Goal: Task Accomplishment & Management: Manage account settings

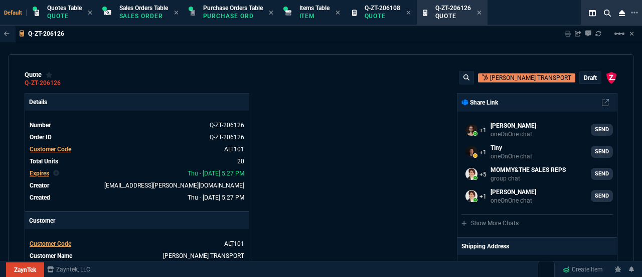
select select "4: SHAD"
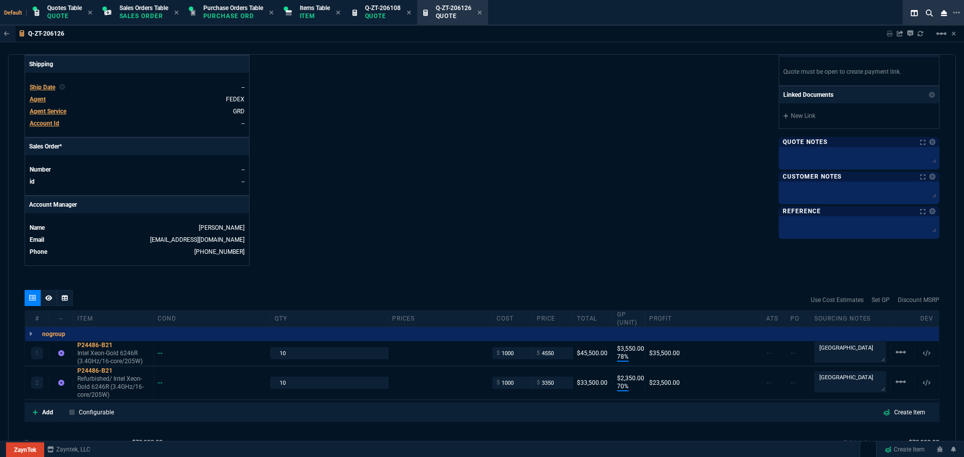
scroll to position [443, 0]
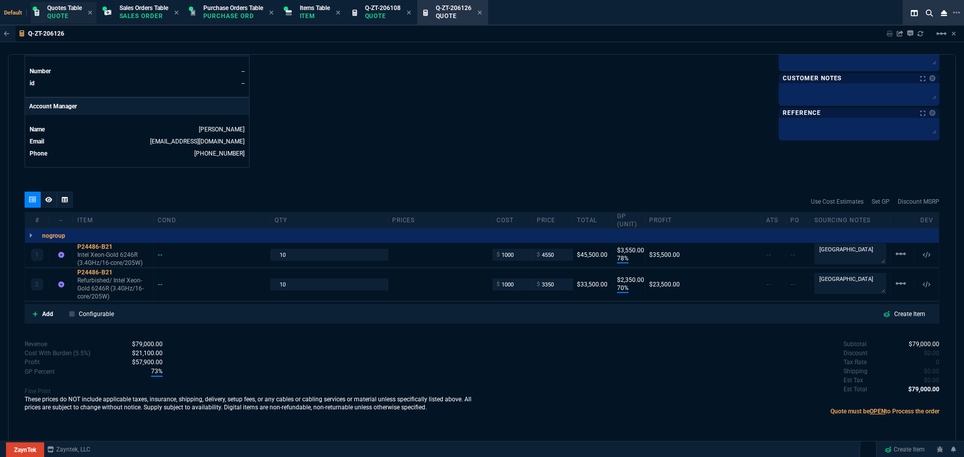
click at [55, 9] on span "Quotes Table" at bounding box center [64, 8] width 35 height 7
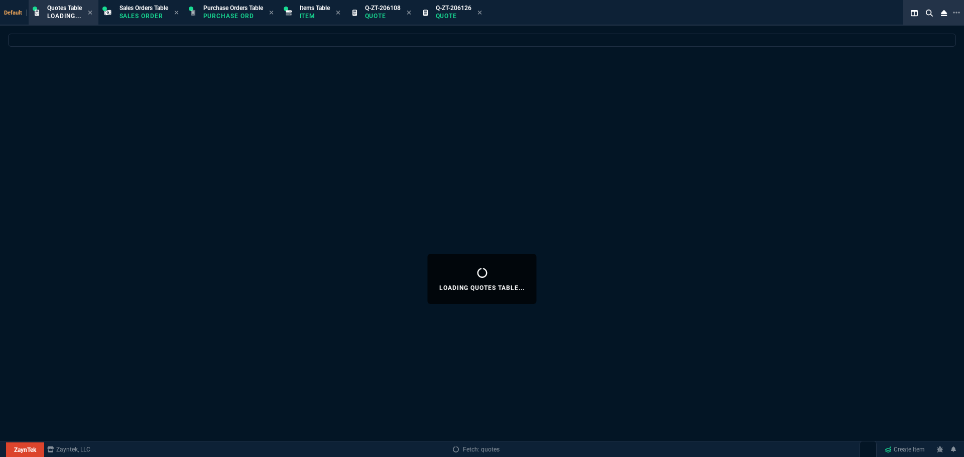
select select
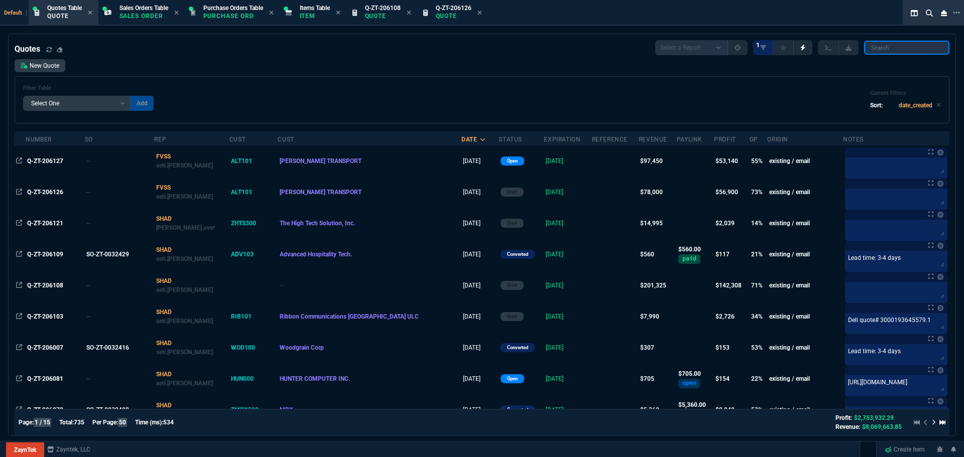
click at [642, 48] on input "search" at bounding box center [906, 48] width 85 height 14
paste input "Q-ZT-206121"
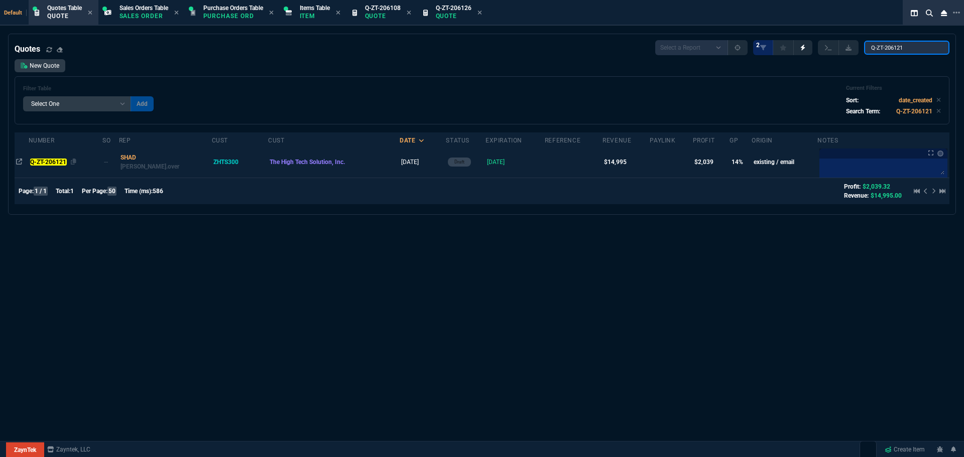
type input "Q-ZT-206121"
click at [48, 163] on mark "Q-ZT-206121" at bounding box center [48, 162] width 37 height 7
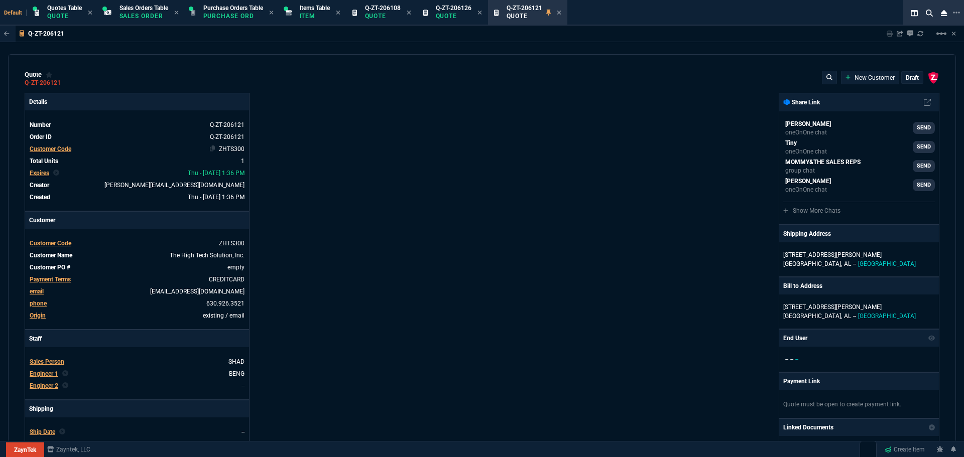
type input "18"
type input "2715"
type input "66"
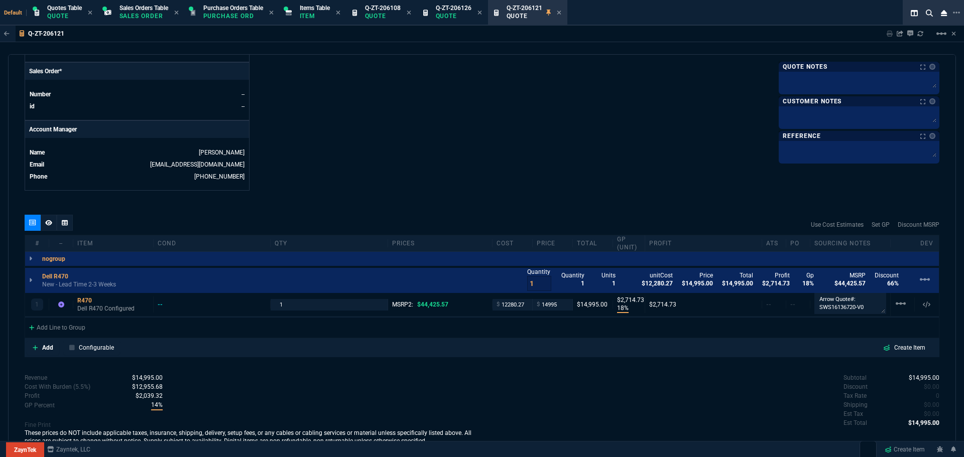
scroll to position [454, 0]
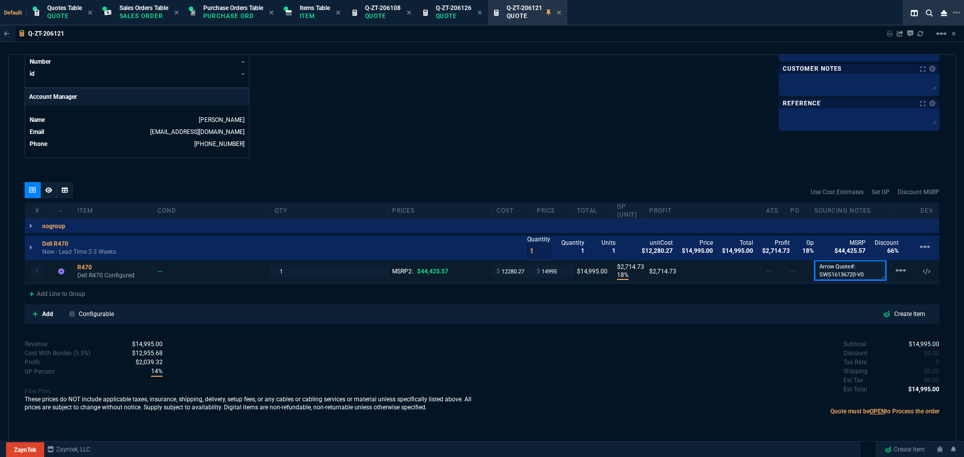
click at [642, 270] on textarea "Arrow Quote#: SWS16136720-V0" at bounding box center [850, 270] width 72 height 20
click at [47, 193] on icon at bounding box center [48, 190] width 7 height 6
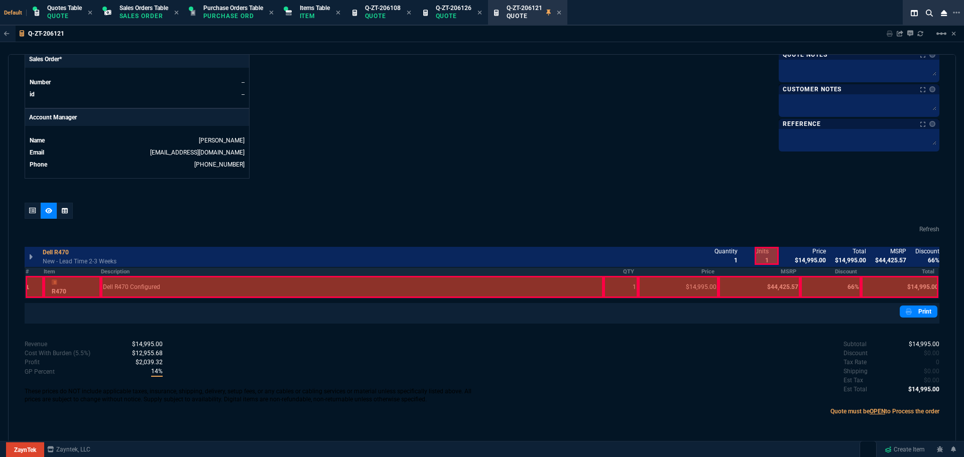
click at [115, 272] on th "Description" at bounding box center [352, 271] width 502 height 9
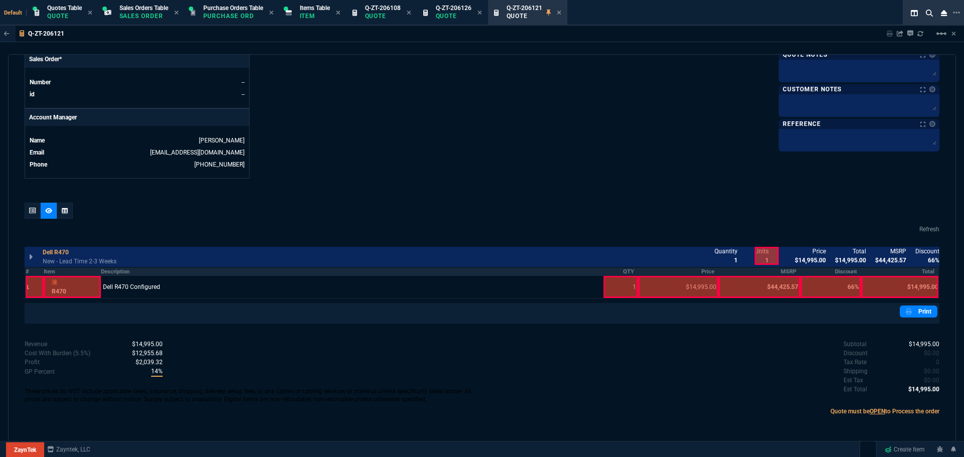
click at [626, 268] on th "QTY" at bounding box center [620, 271] width 35 height 9
click at [642, 273] on th "Price" at bounding box center [678, 271] width 80 height 9
click at [642, 272] on th "Total" at bounding box center [900, 271] width 78 height 9
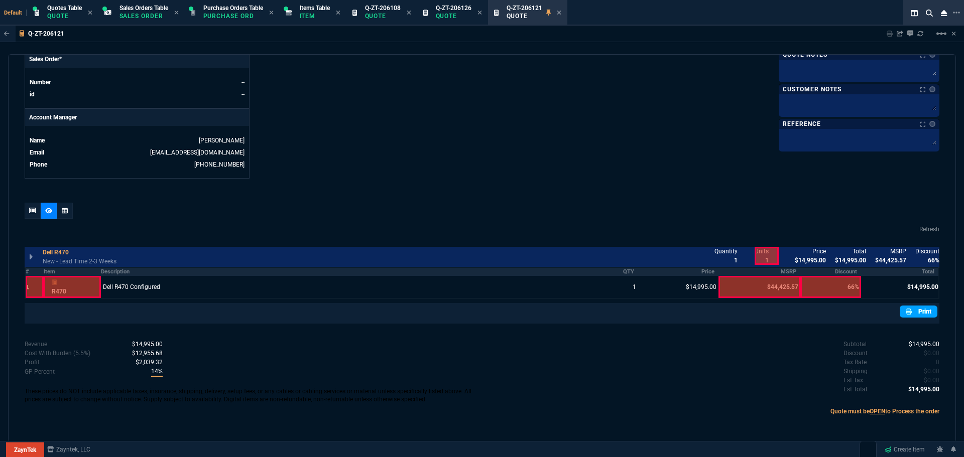
click at [642, 276] on link "Print" at bounding box center [918, 312] width 38 height 12
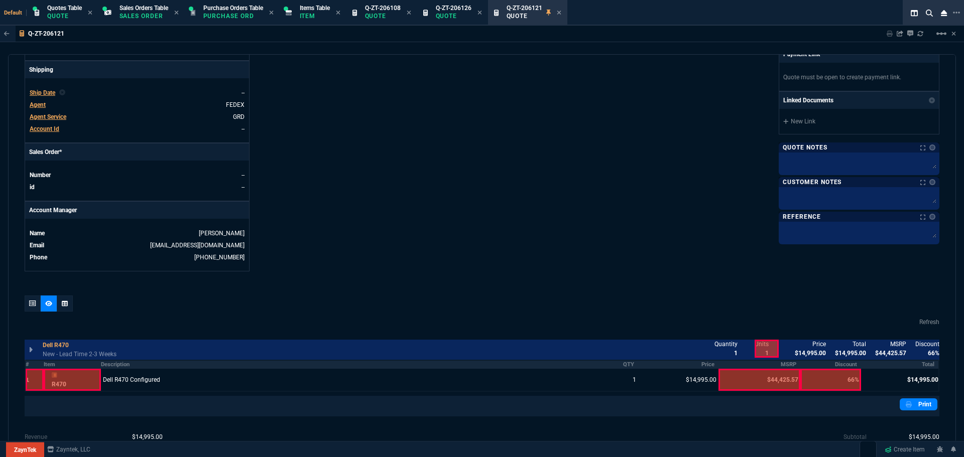
scroll to position [0, 0]
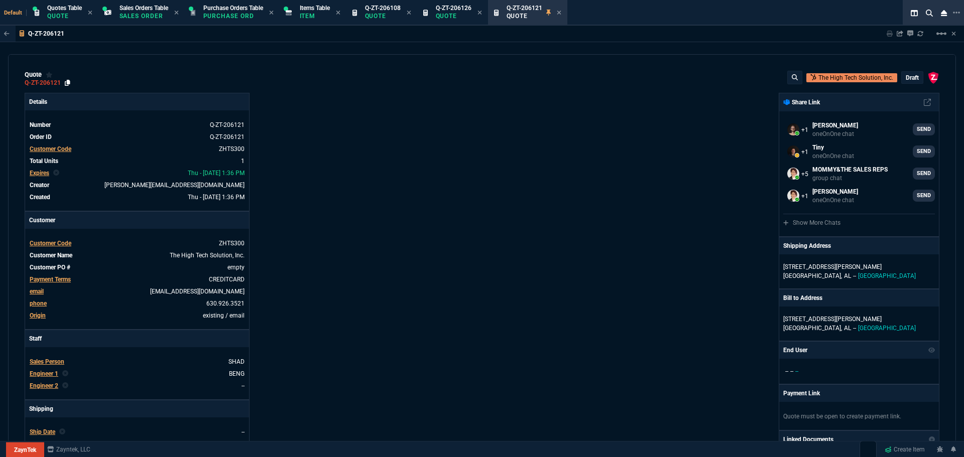
click at [66, 84] on icon at bounding box center [68, 83] width 6 height 6
click at [642, 78] on p "draft" at bounding box center [911, 78] width 13 height 8
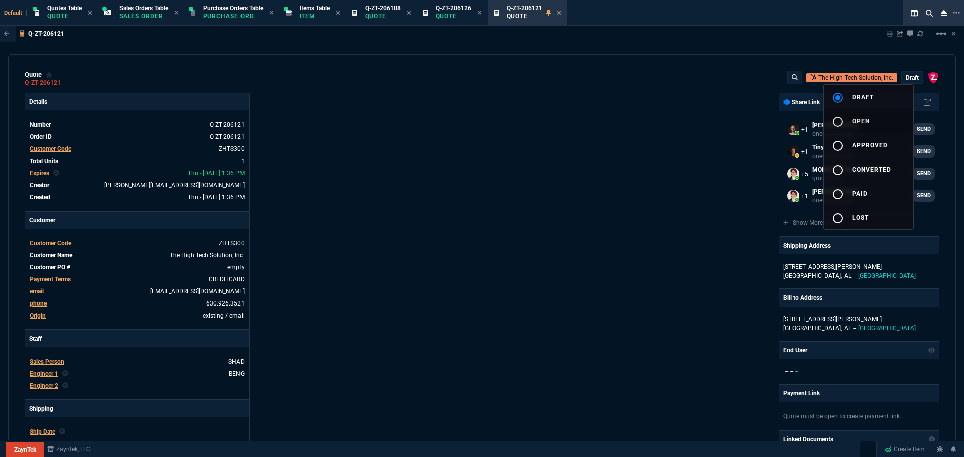
drag, startPoint x: 835, startPoint y: 122, endPoint x: 819, endPoint y: 124, distance: 16.7
click at [642, 121] on mat-icon "radio_button_unchecked" at bounding box center [838, 122] width 12 height 12
type input "18"
type input "2715"
type input "66"
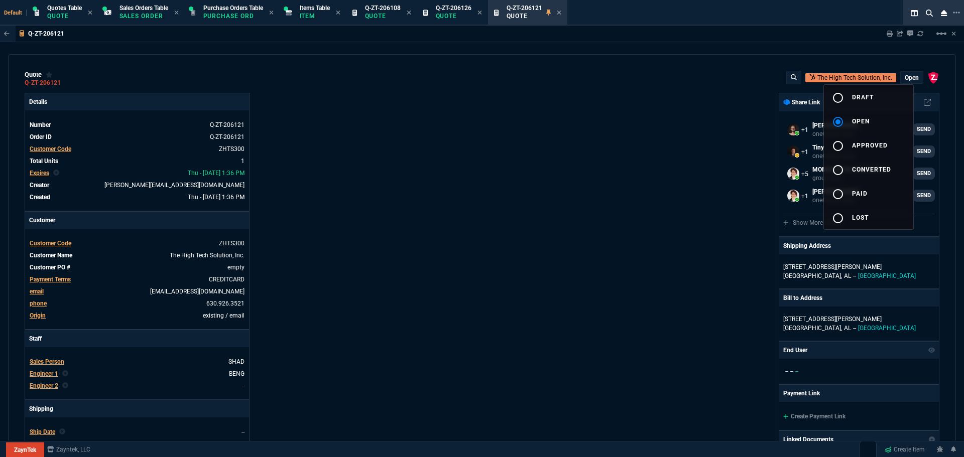
click at [565, 208] on div at bounding box center [482, 228] width 964 height 457
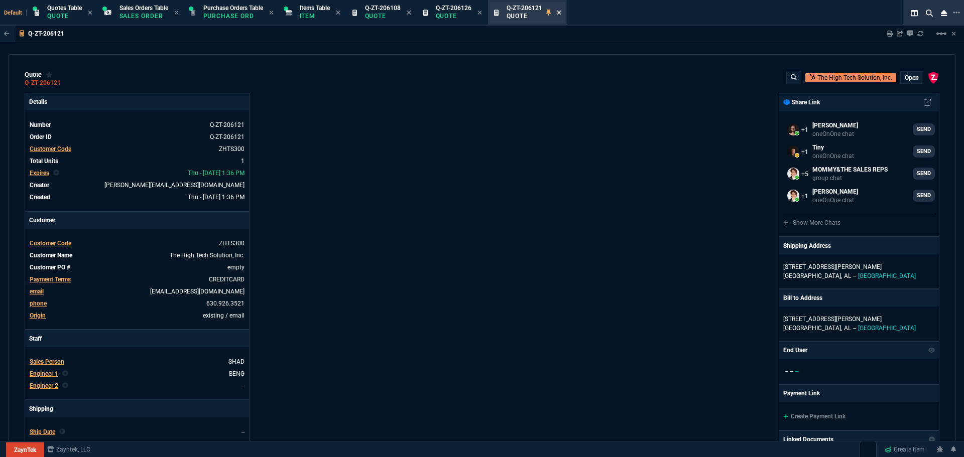
click at [561, 15] on icon at bounding box center [559, 13] width 5 height 6
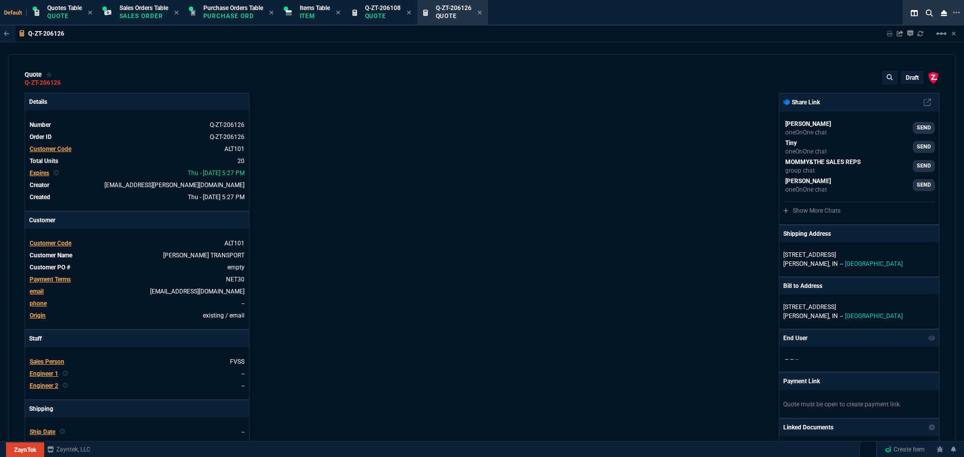
type input "78"
type input "3550"
type input "70"
type input "2350"
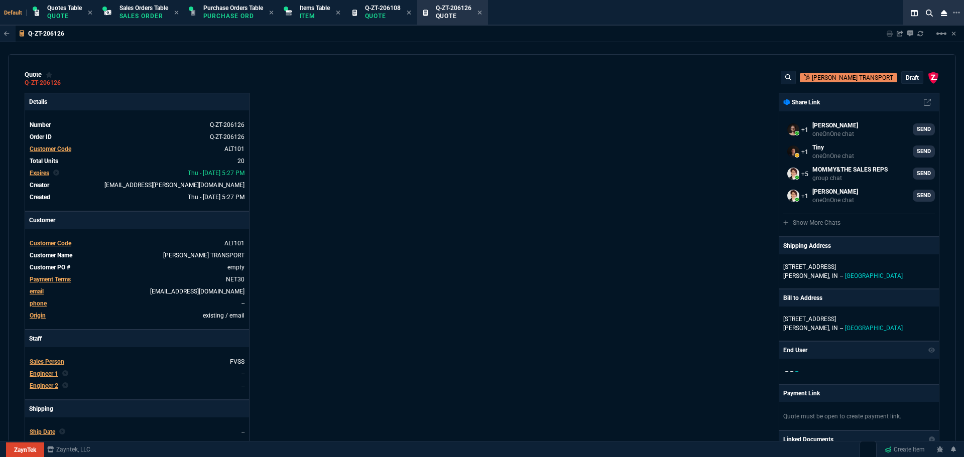
click at [642, 78] on p "draft" at bounding box center [911, 78] width 13 height 8
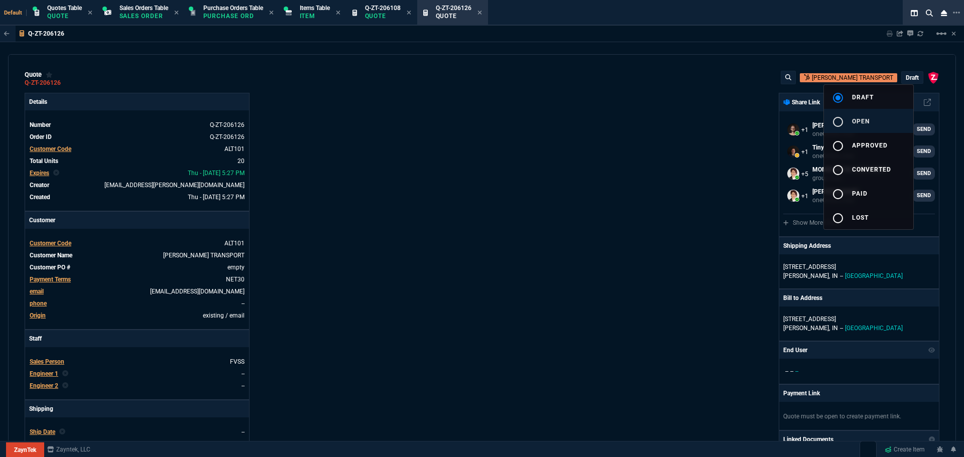
click at [642, 119] on span "open" at bounding box center [861, 121] width 18 height 7
click at [642, 145] on div at bounding box center [482, 228] width 964 height 457
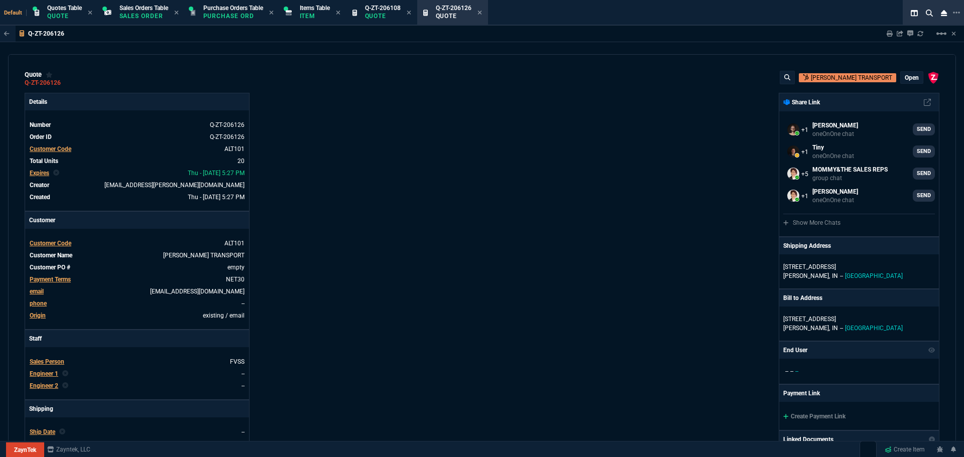
type input "78"
type input "3550"
type input "70"
type input "2350"
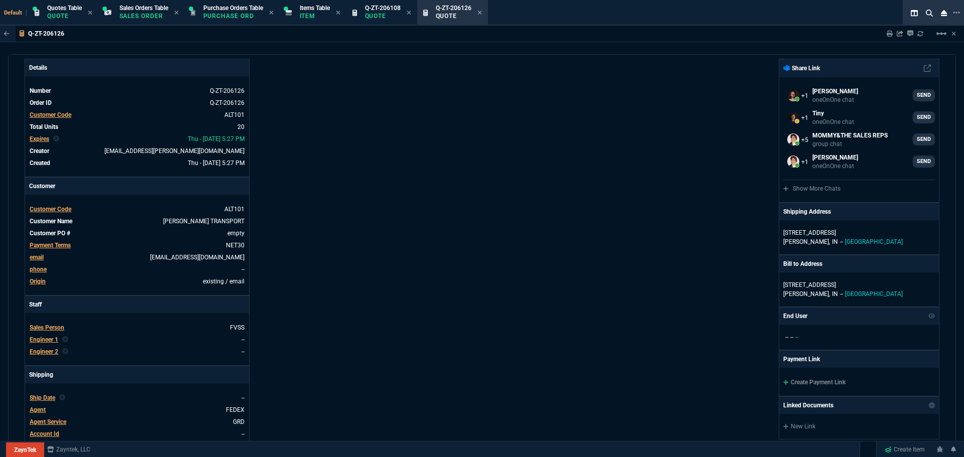
scroll to position [201, 0]
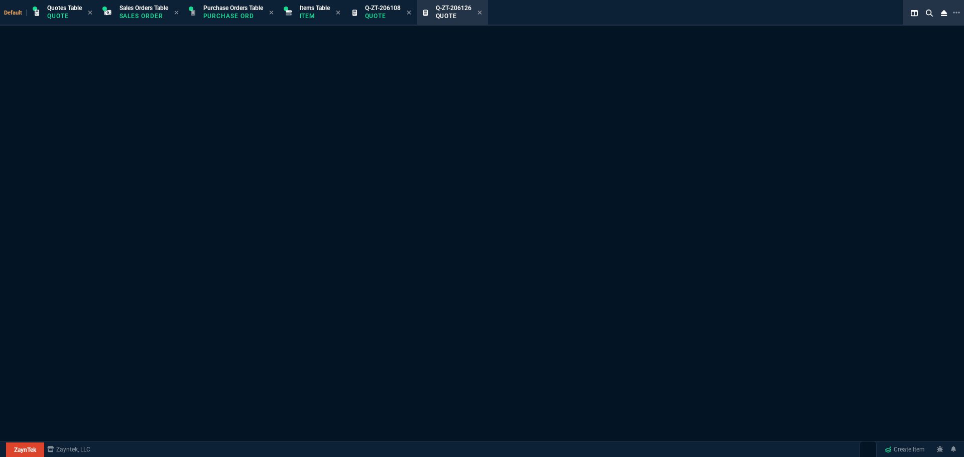
select select "4: SHAD"
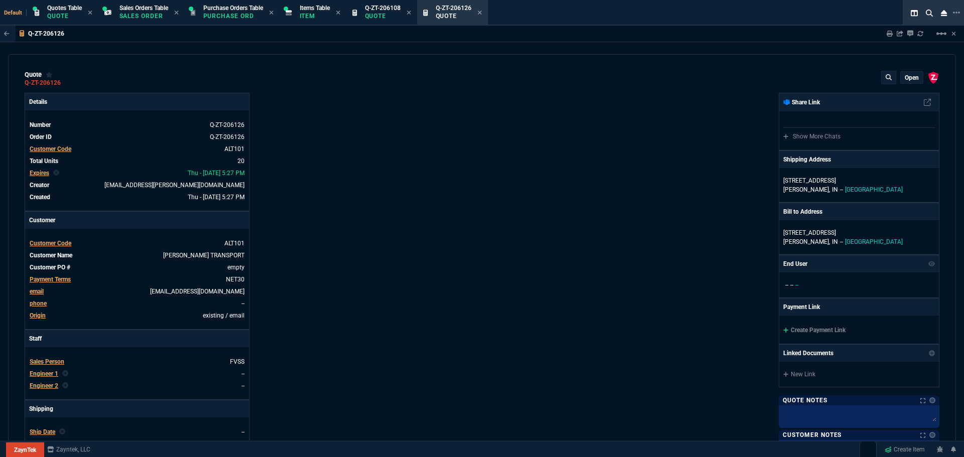
type input "78"
type input "3550"
type input "70"
type input "2350"
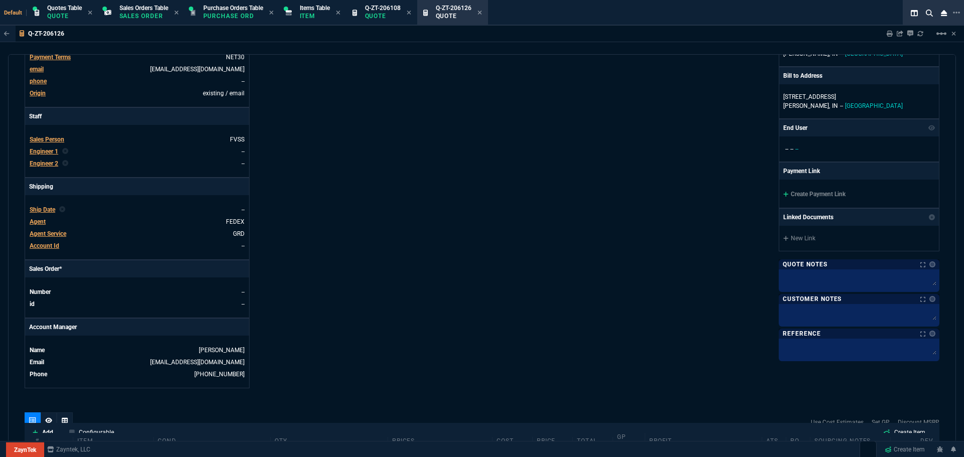
scroll to position [182, 0]
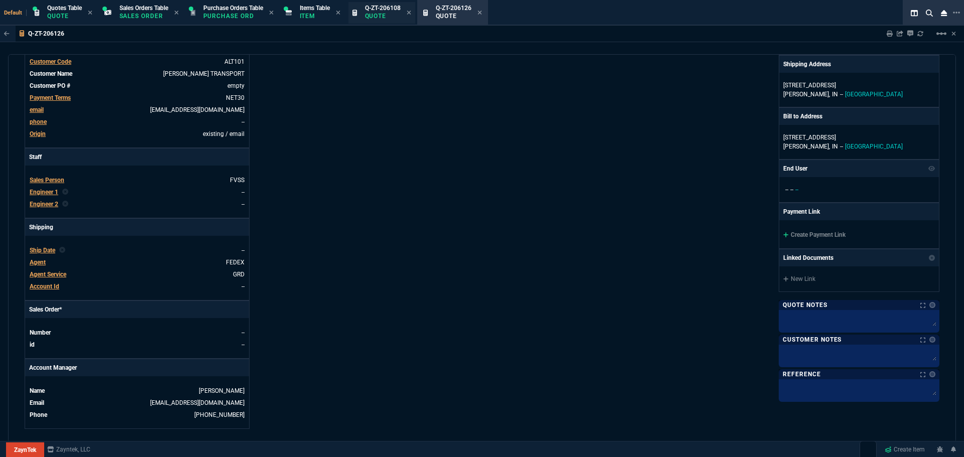
click at [394, 12] on p "Quote" at bounding box center [383, 16] width 36 height 8
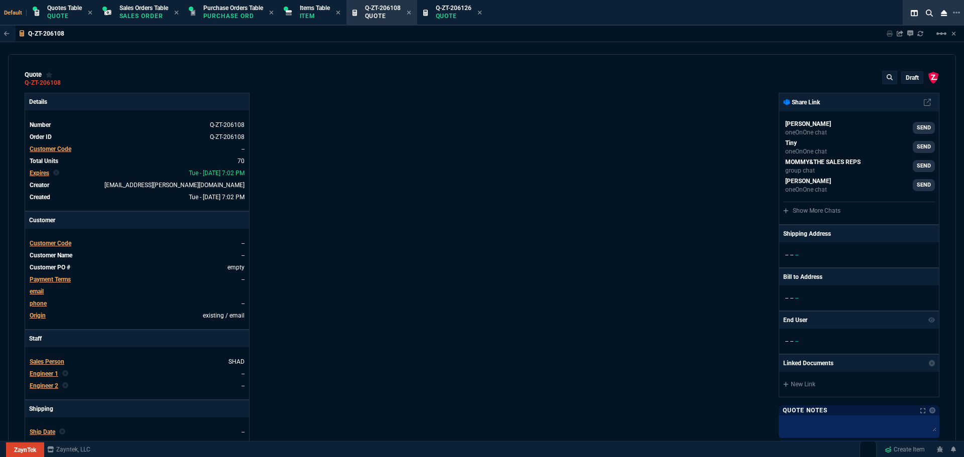
type input "91"
type input "4165"
type input "92"
type input "3695"
type input "53"
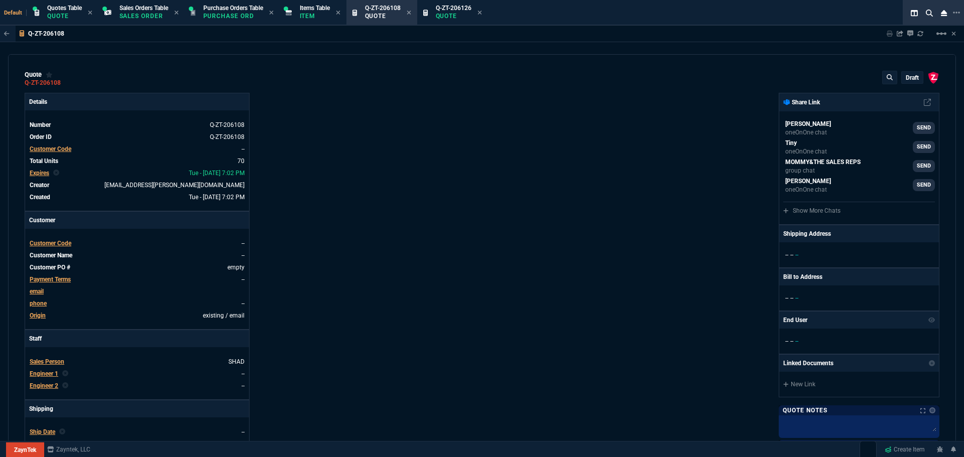
type input "2399"
type input "75"
type input "2995"
type input "41"
type input "659"
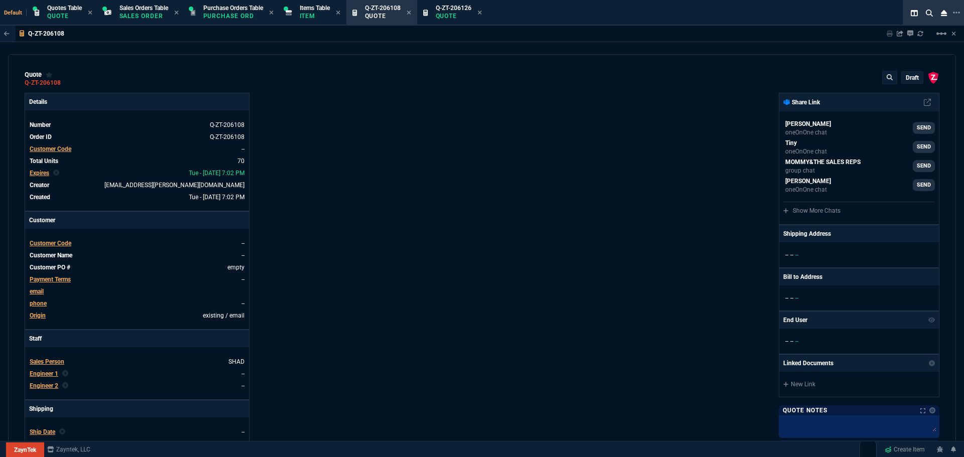
type input "41"
type input "550"
type input "76"
type input "755"
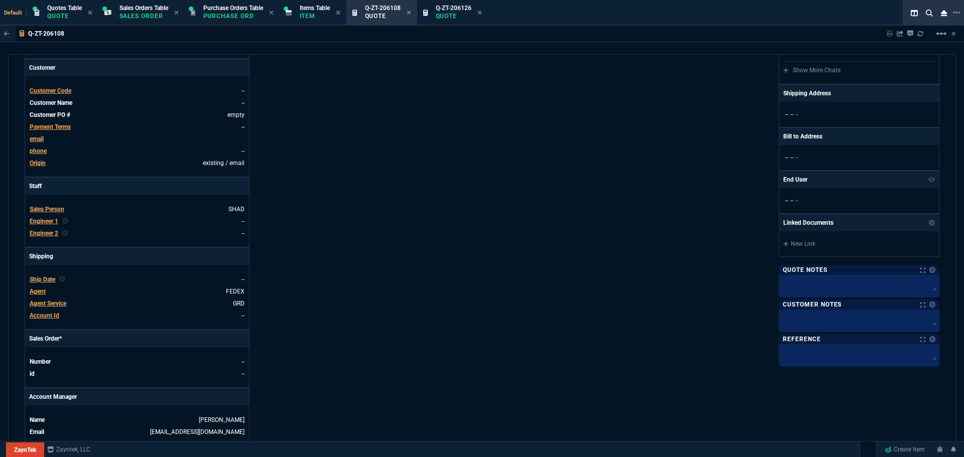
scroll to position [351, 0]
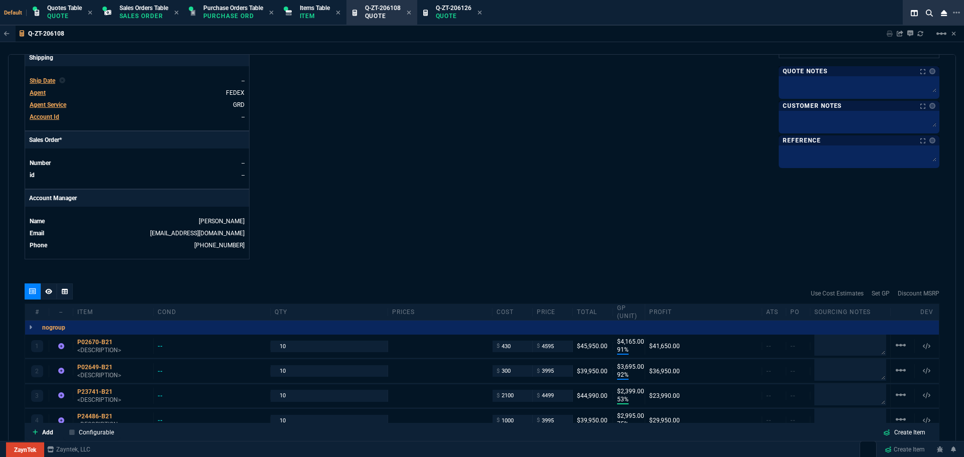
type input "5311"
type input "2427"
type input "75"
type input "59"
click at [411, 14] on icon at bounding box center [409, 13] width 5 height 6
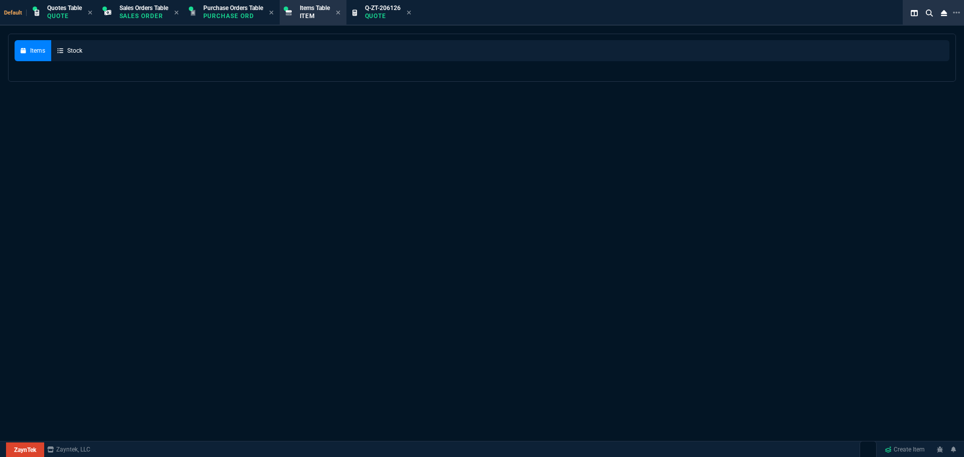
select select
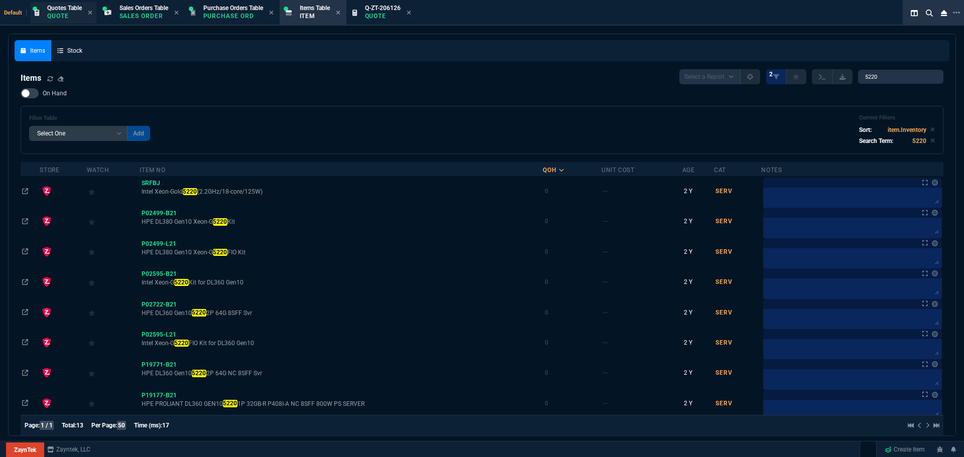
click at [70, 12] on div "Quotes Table Quote" at bounding box center [64, 13] width 35 height 18
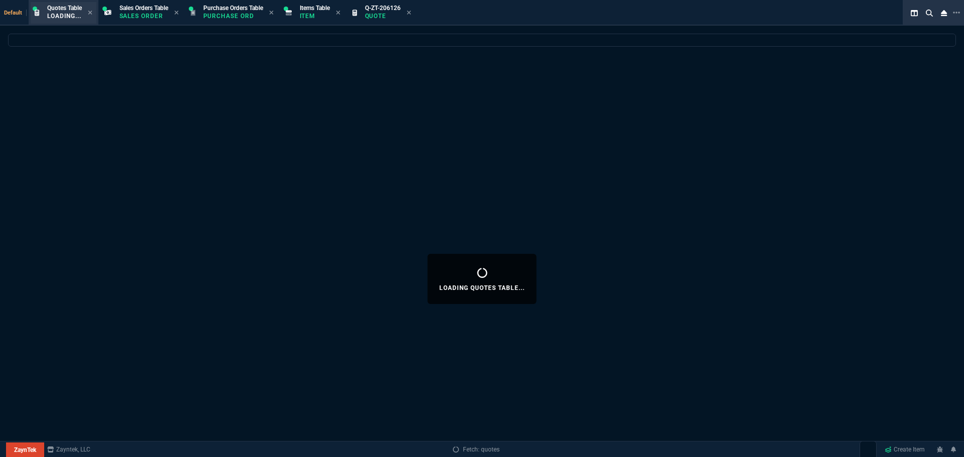
select select
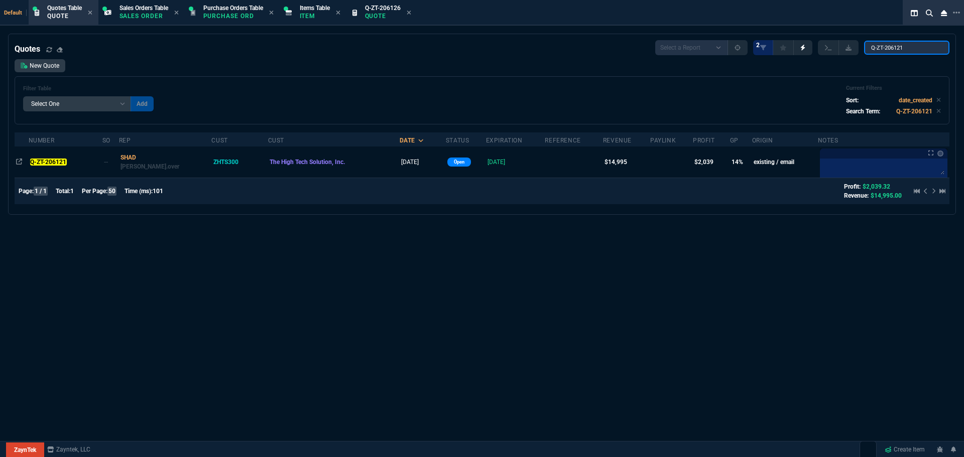
click at [932, 49] on input "Q-ZT-206121" at bounding box center [906, 48] width 85 height 14
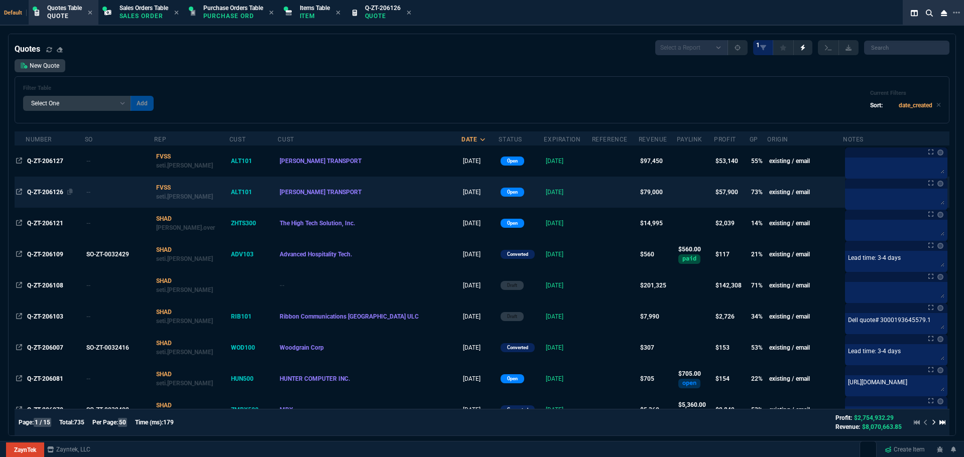
click at [42, 192] on span "Q-ZT-206126" at bounding box center [45, 192] width 36 height 7
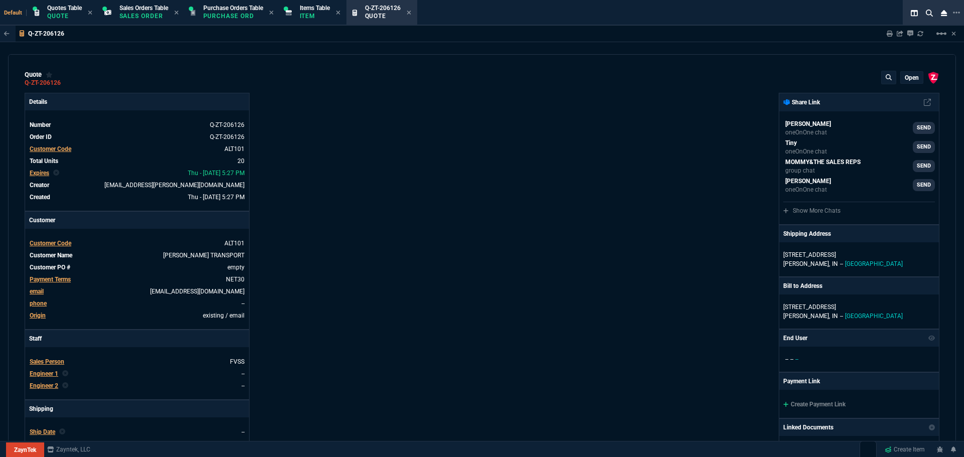
type input "78"
type input "3550"
type input "70"
type input "2350"
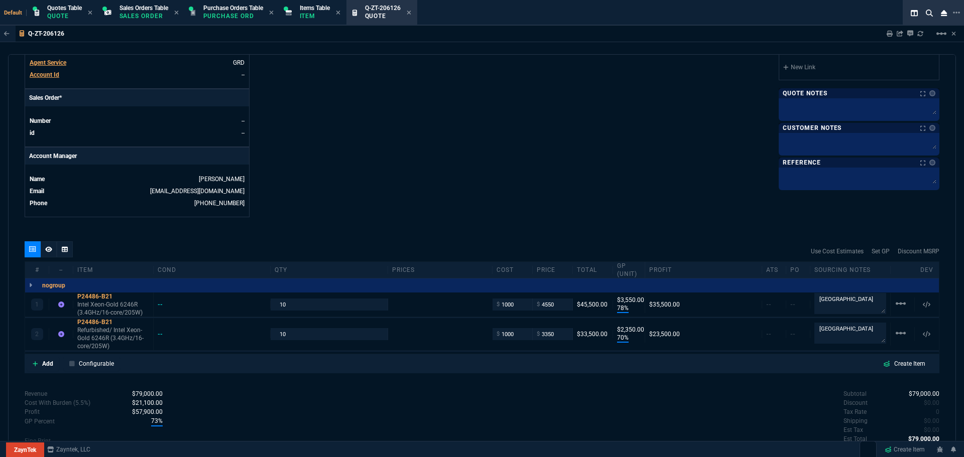
scroll to position [401, 0]
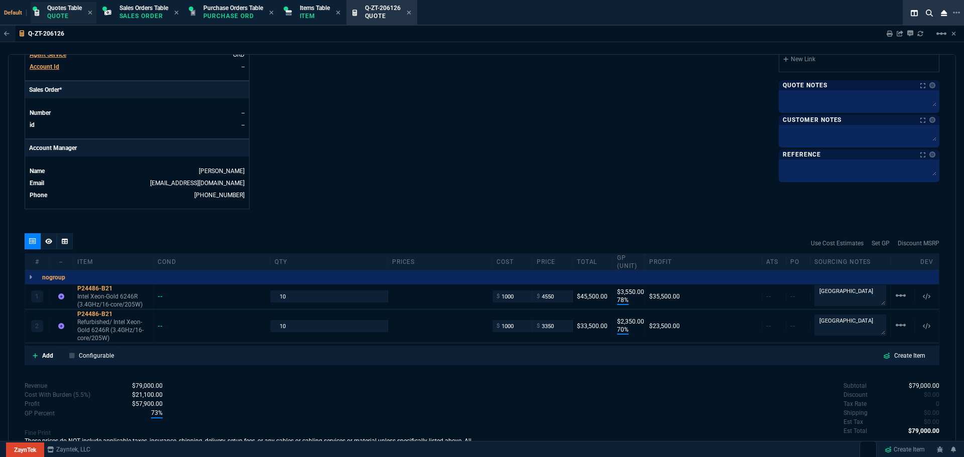
click at [54, 12] on div "Quotes Table Quote" at bounding box center [64, 13] width 35 height 18
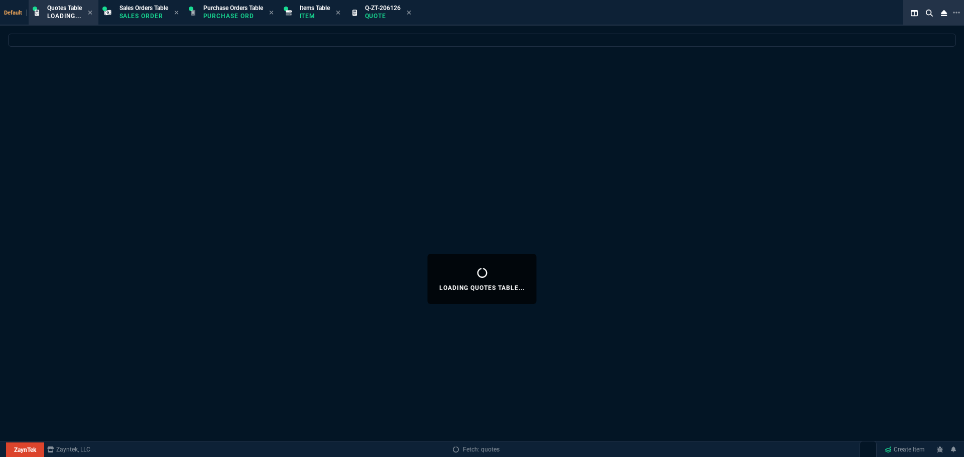
select select
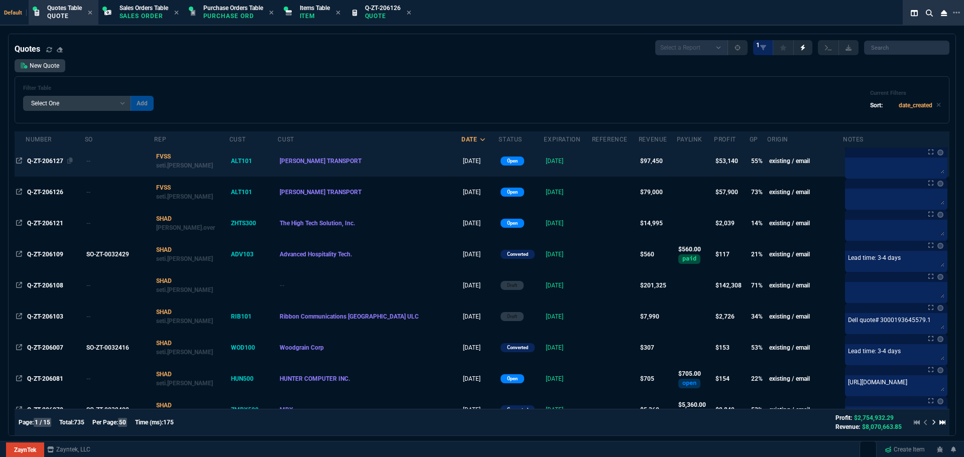
click at [47, 160] on span "Q-ZT-206127" at bounding box center [45, 161] width 36 height 7
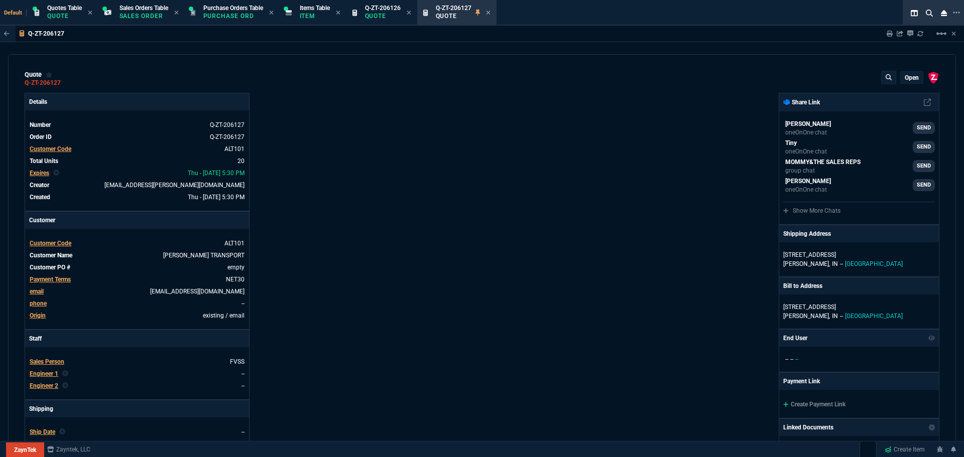
type input "65"
type input "3895"
type input "44"
type input "1650"
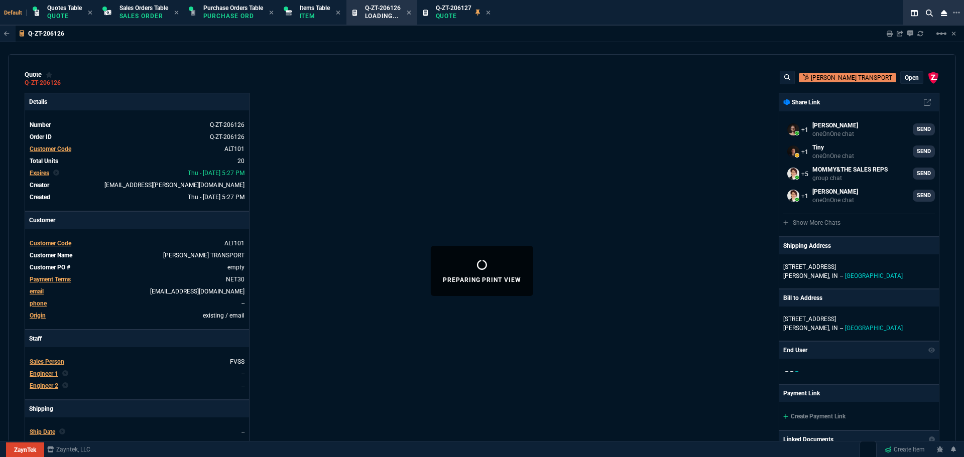
select select "4: SHAD"
click at [69, 82] on icon at bounding box center [68, 83] width 6 height 6
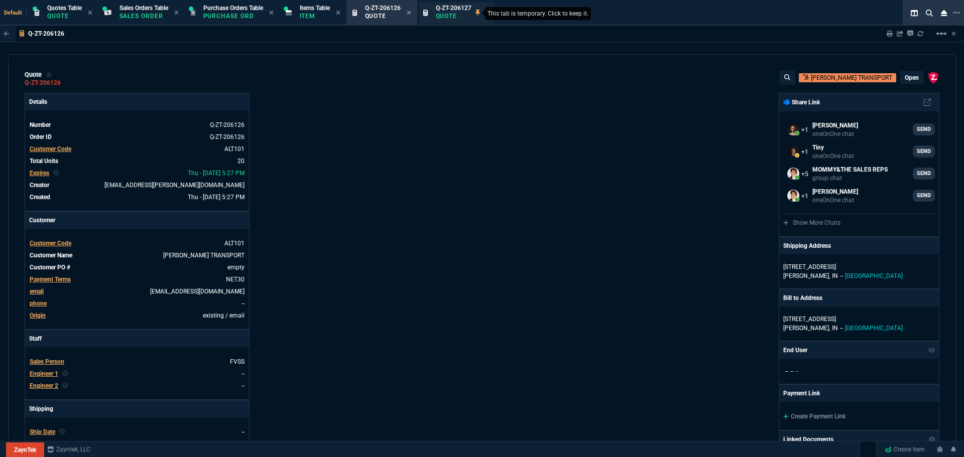
click at [411, 11] on icon at bounding box center [409, 13] width 4 height 4
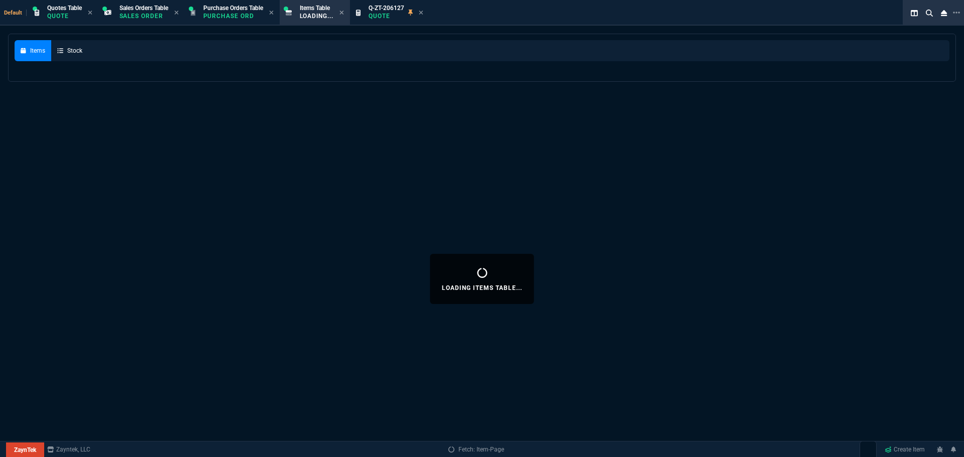
select select
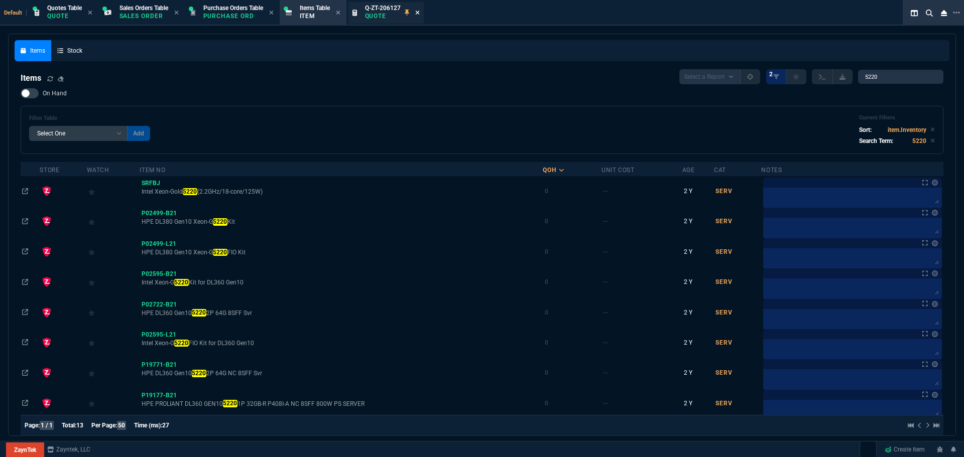
click at [419, 14] on icon at bounding box center [417, 13] width 4 height 4
click at [340, 11] on icon at bounding box center [338, 13] width 5 height 6
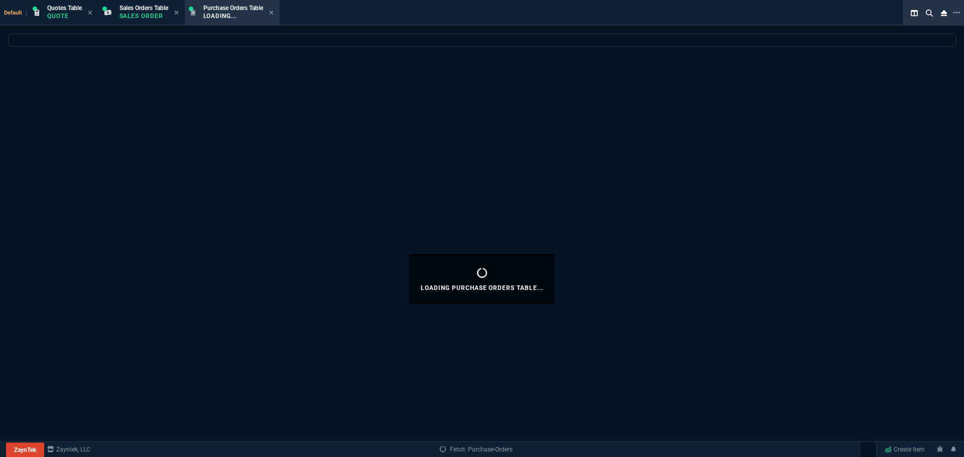
select select
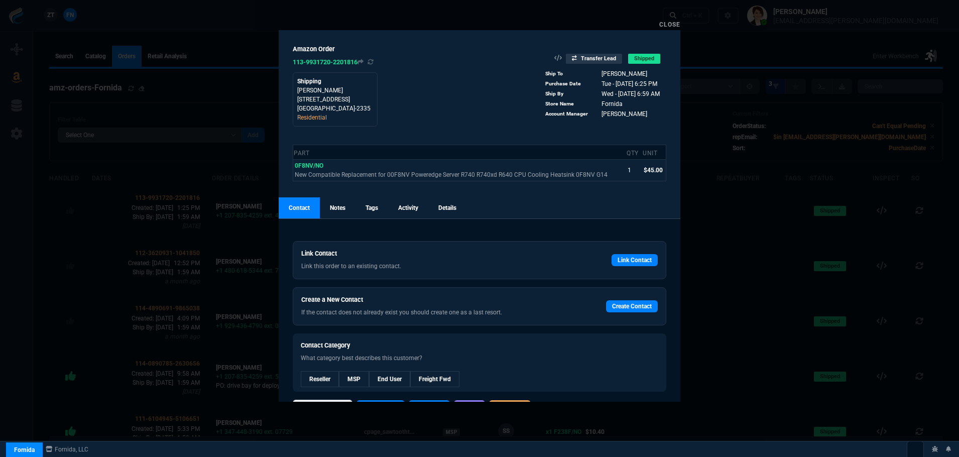
select select
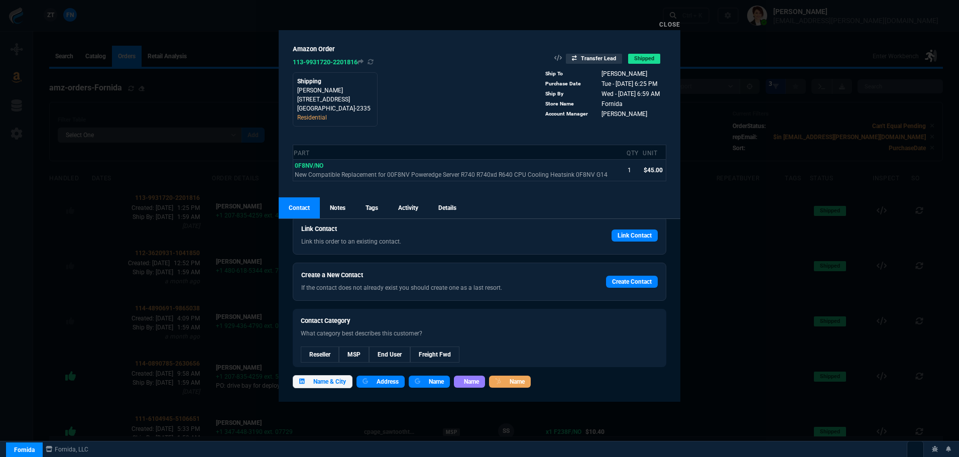
click at [660, 23] on link "Close" at bounding box center [669, 24] width 21 height 7
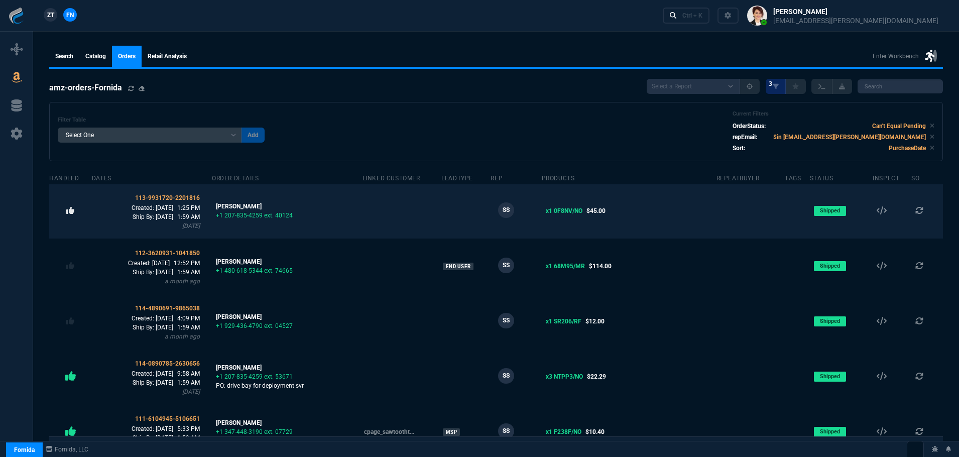
click at [66, 211] on icon at bounding box center [70, 210] width 8 height 8
